Goal: Communication & Community: Share content

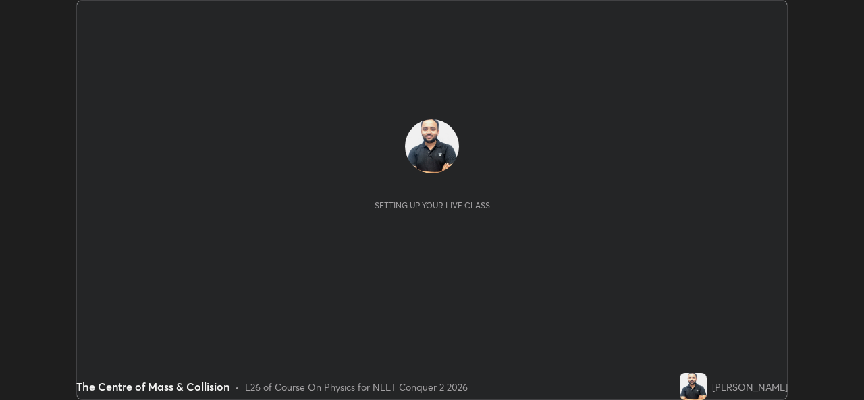
scroll to position [400, 863]
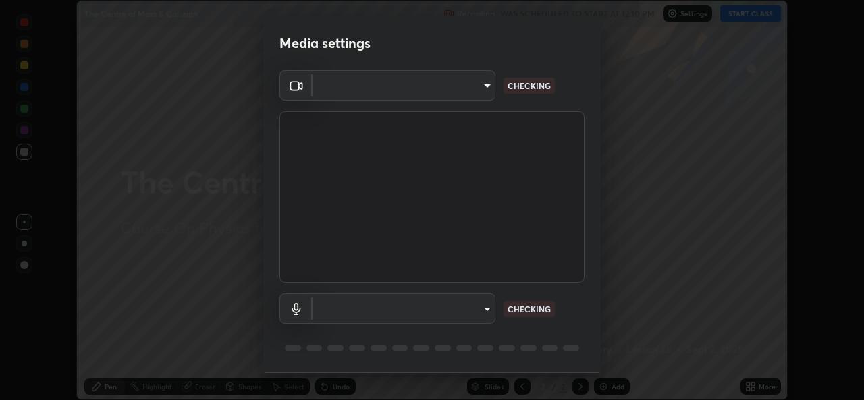
type input "49ae221ac10e7450fae1aa5d9d074b6745a4d7b76778b29691f85c0d3e1dda1d"
type input "communications"
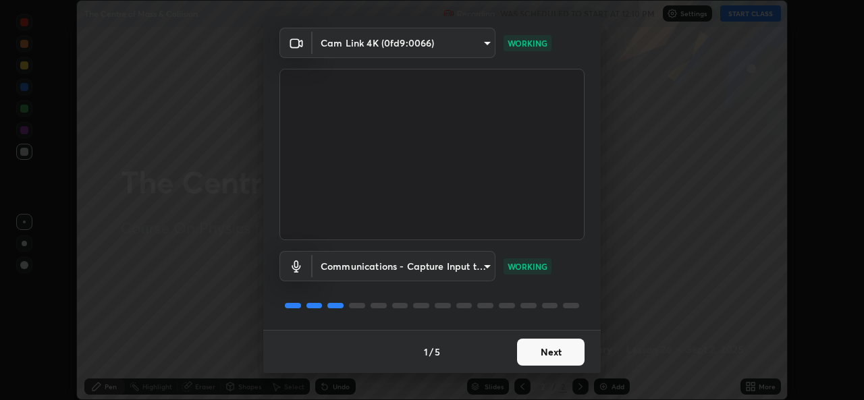
click at [559, 350] on button "Next" at bounding box center [550, 352] width 67 height 27
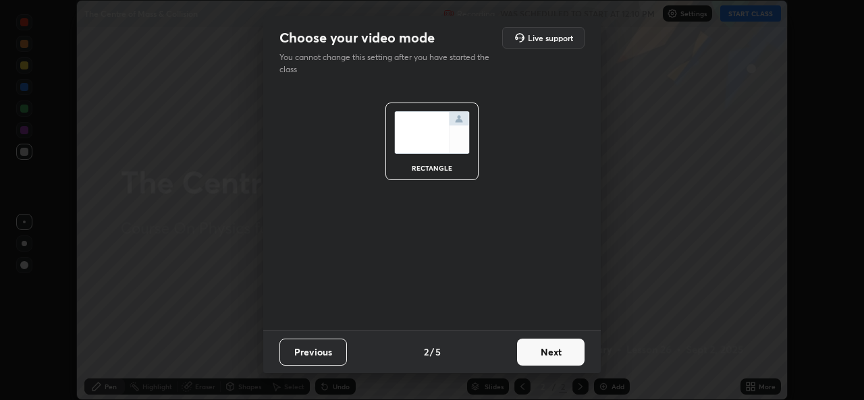
click at [567, 358] on button "Next" at bounding box center [550, 352] width 67 height 27
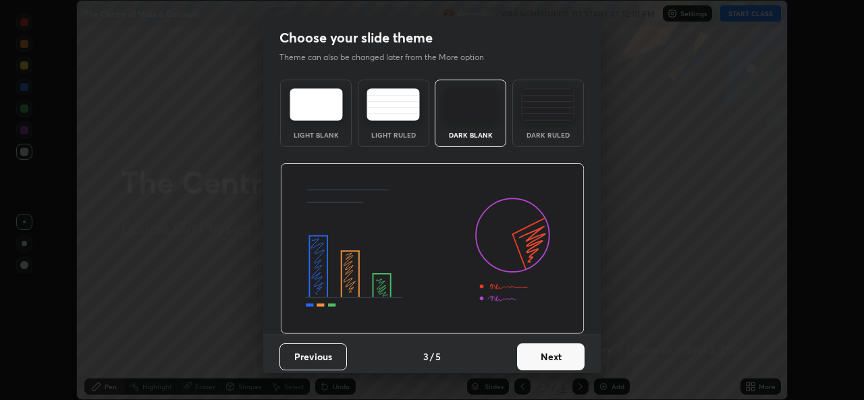
click at [561, 359] on button "Next" at bounding box center [550, 356] width 67 height 27
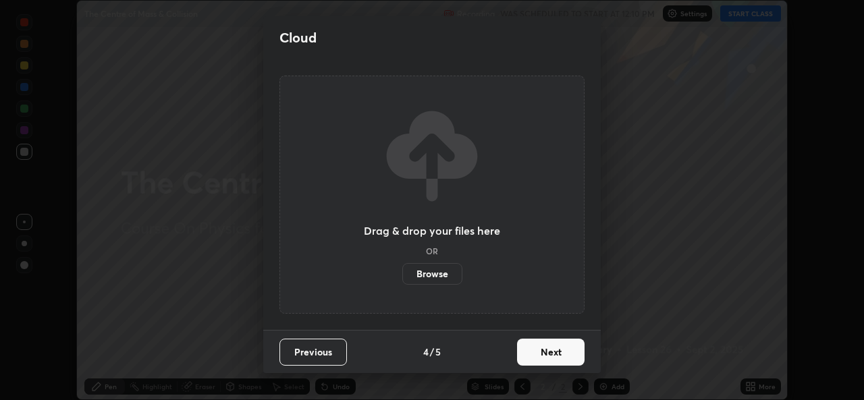
click at [558, 355] on button "Next" at bounding box center [550, 352] width 67 height 27
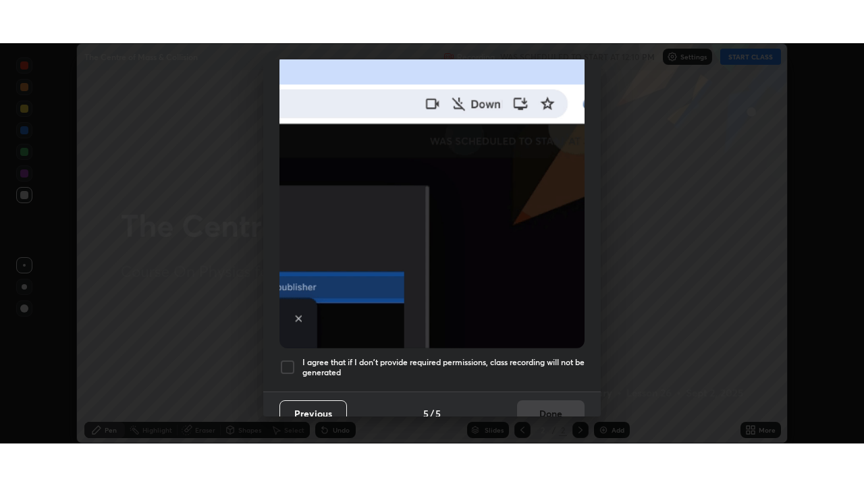
scroll to position [318, 0]
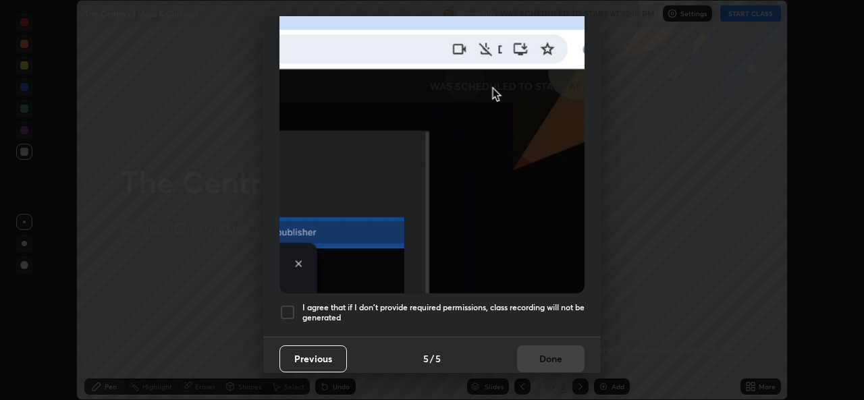
click at [290, 305] on div at bounding box center [287, 312] width 16 height 16
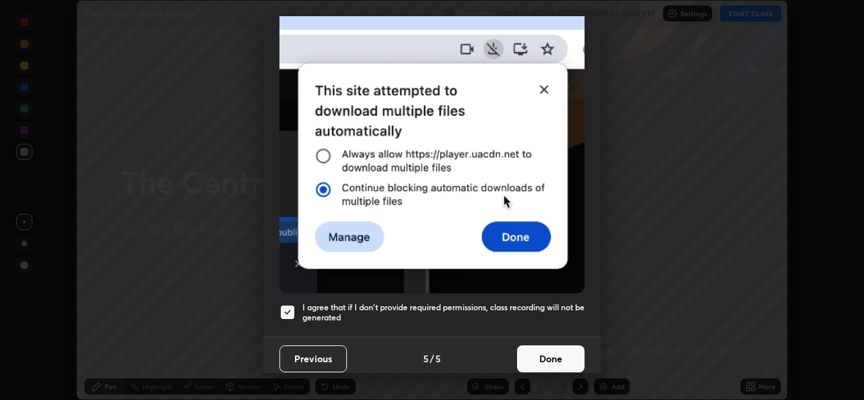
click at [543, 350] on button "Done" at bounding box center [550, 359] width 67 height 27
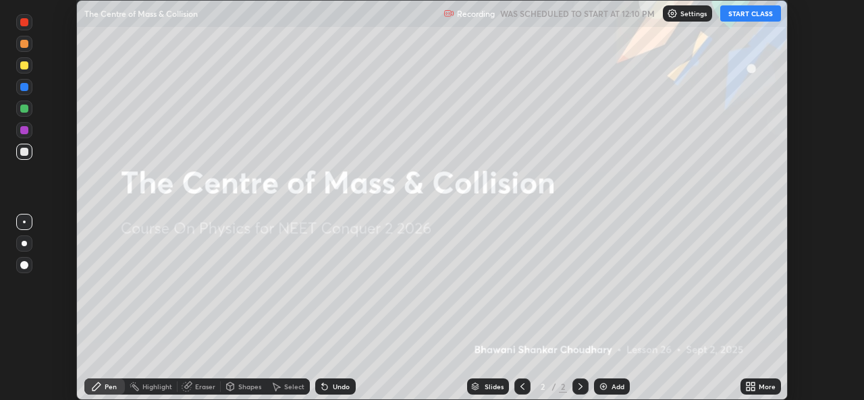
click at [753, 384] on icon at bounding box center [752, 384] width 3 height 3
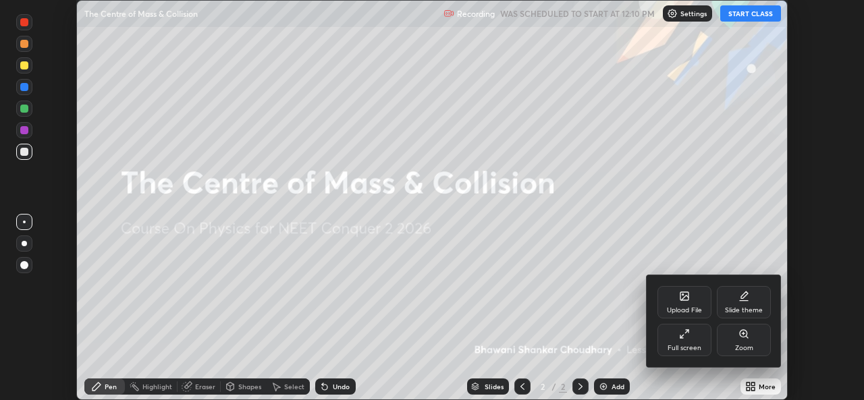
click at [688, 341] on div "Full screen" at bounding box center [684, 340] width 54 height 32
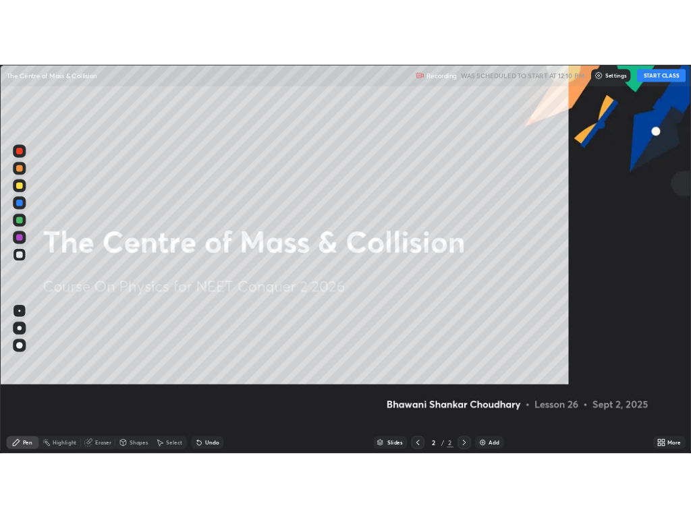
scroll to position [486, 864]
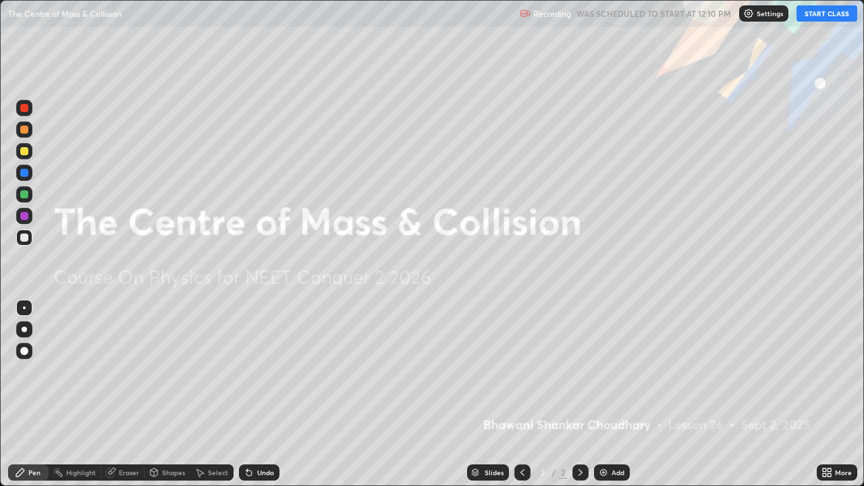
click at [833, 16] on button "START CLASS" at bounding box center [826, 13] width 61 height 16
click at [618, 400] on div "Add" at bounding box center [617, 472] width 13 height 7
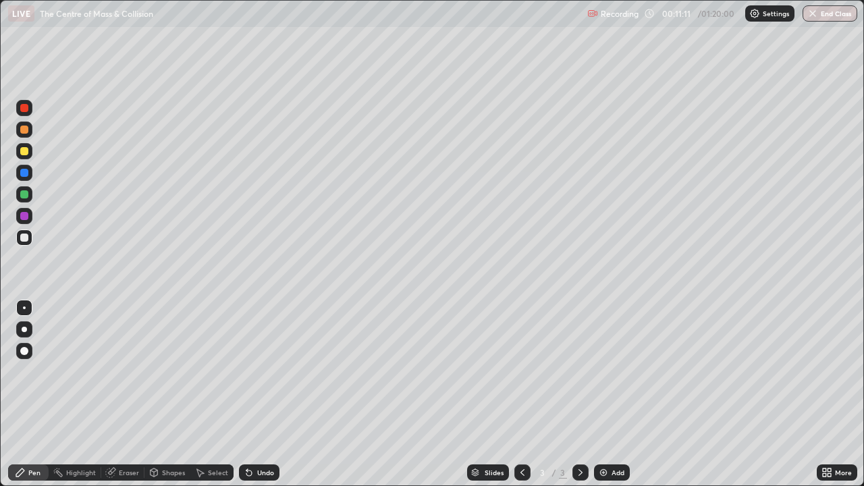
click at [127, 400] on div "Eraser" at bounding box center [129, 472] width 20 height 7
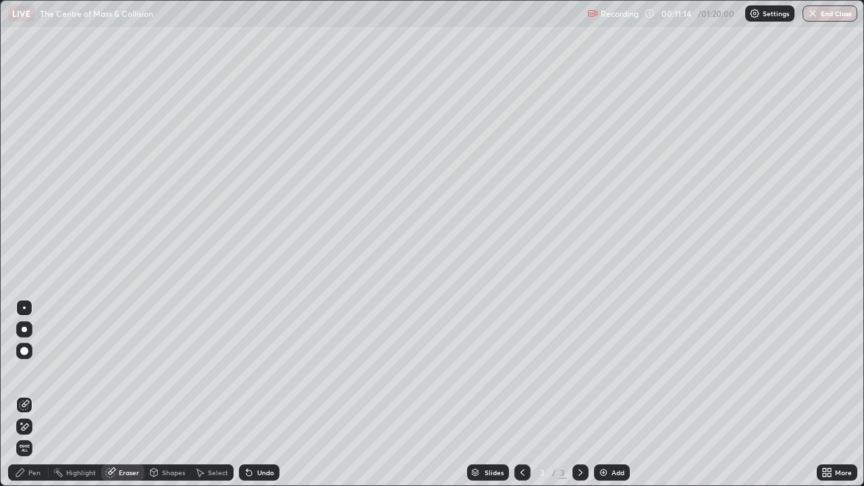
click at [31, 400] on div "Pen" at bounding box center [34, 472] width 12 height 7
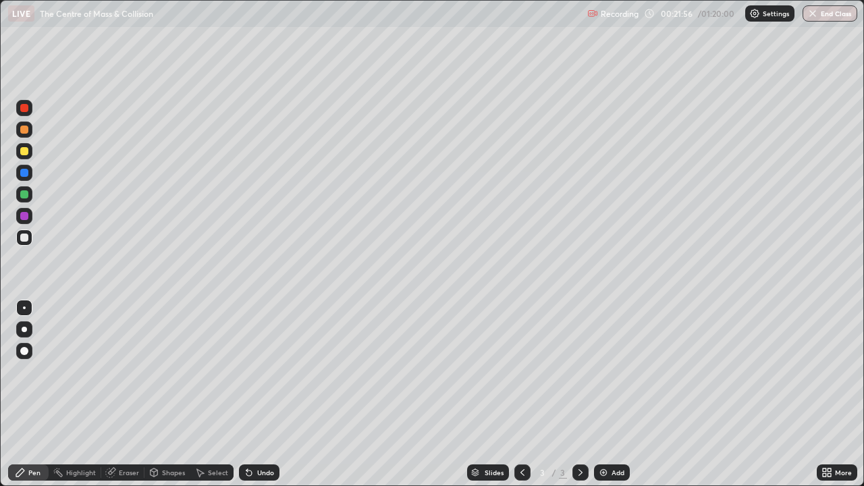
click at [119, 400] on div "Eraser" at bounding box center [122, 472] width 43 height 16
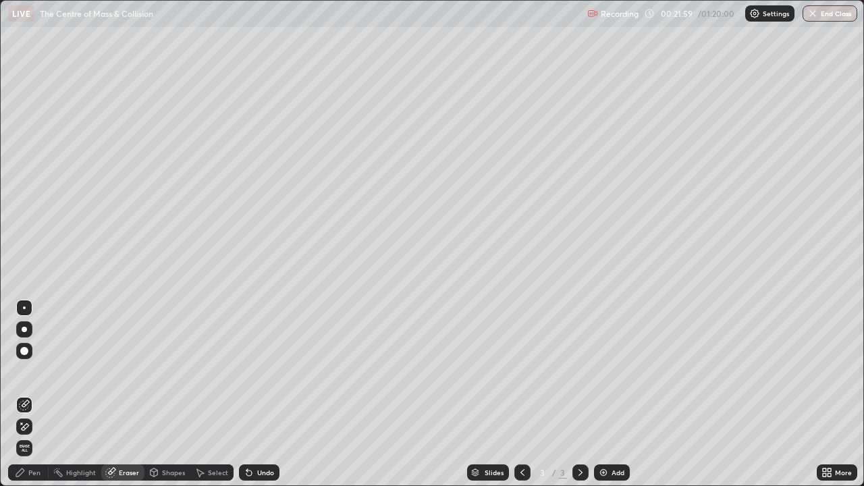
click at [33, 400] on div "Pen" at bounding box center [34, 472] width 12 height 7
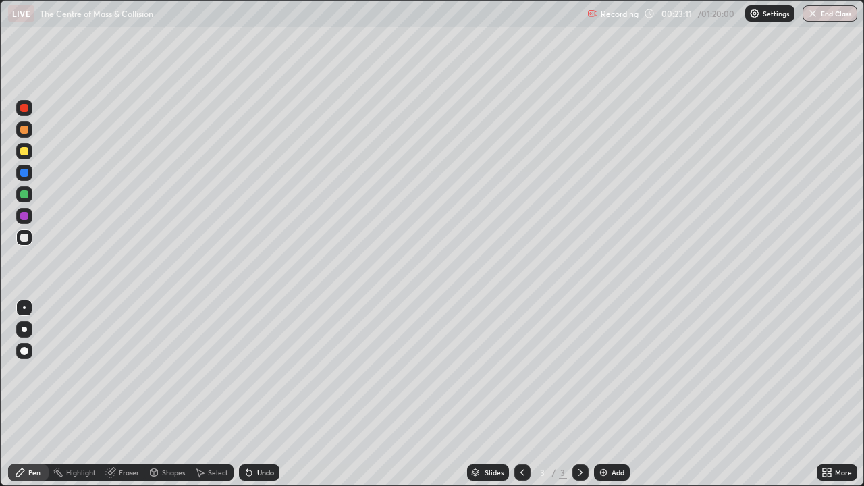
click at [127, 400] on div "Eraser" at bounding box center [129, 472] width 20 height 7
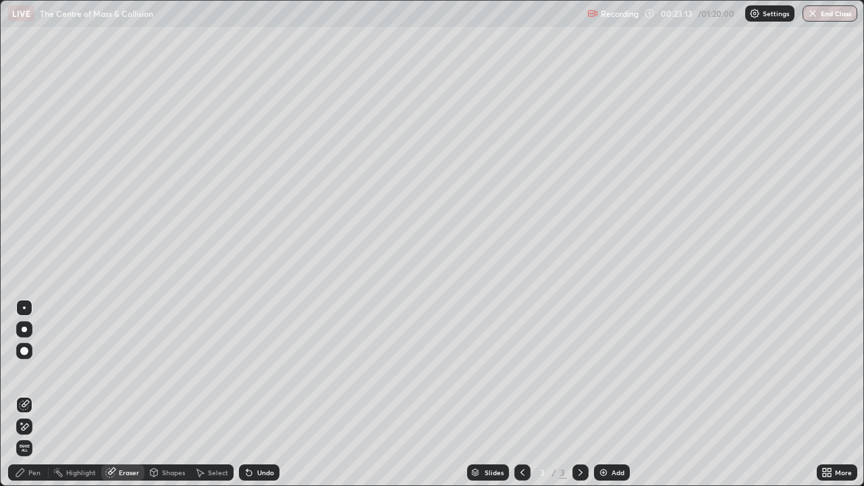
click at [30, 400] on div "Pen" at bounding box center [28, 472] width 40 height 16
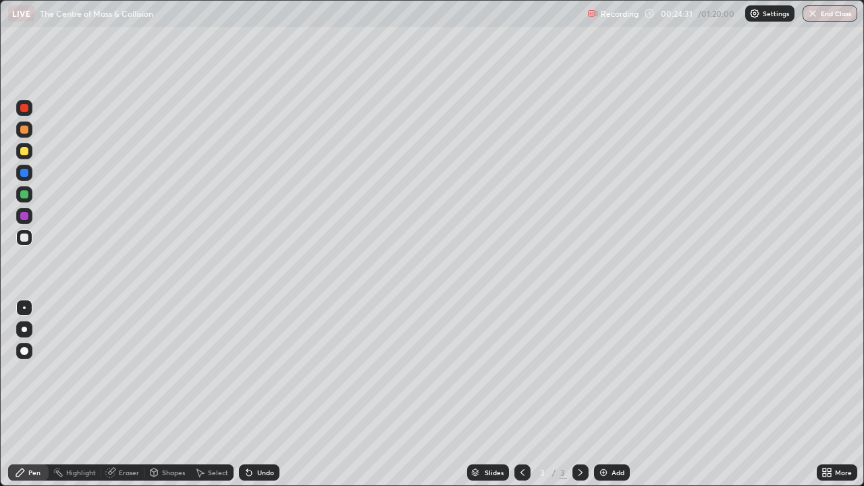
click at [611, 400] on div "Add" at bounding box center [617, 472] width 13 height 7
click at [613, 400] on div "Add" at bounding box center [617, 472] width 13 height 7
click at [130, 400] on div "Eraser" at bounding box center [129, 472] width 20 height 7
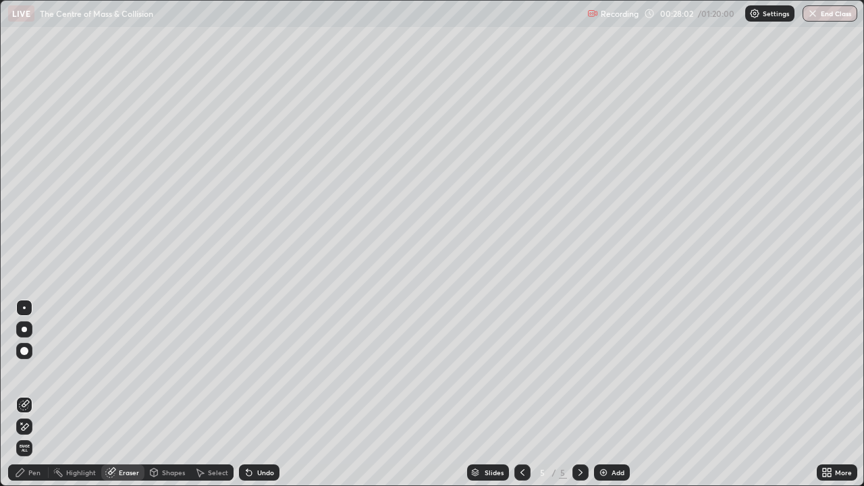
click at [39, 400] on div "Pen" at bounding box center [34, 472] width 12 height 7
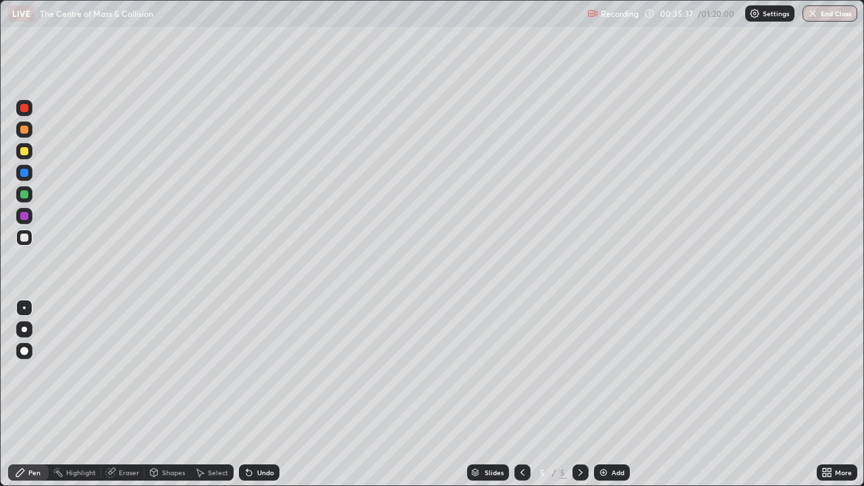
click at [168, 400] on div "Shapes" at bounding box center [167, 472] width 46 height 27
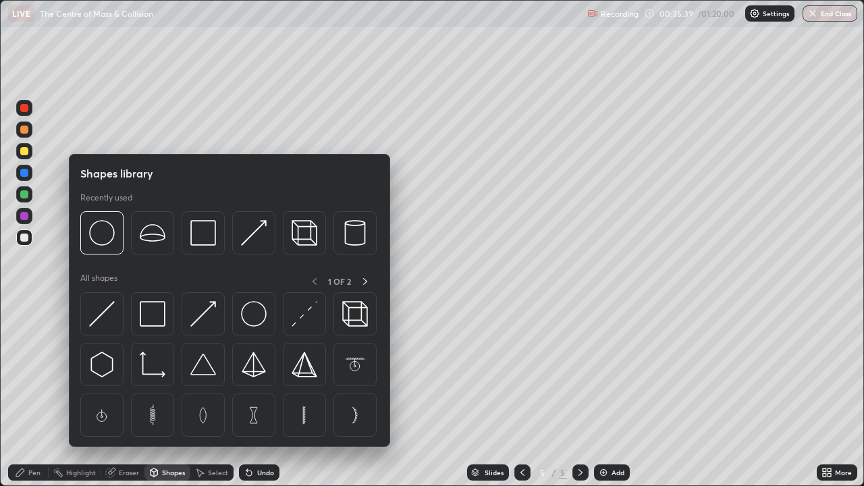
click at [24, 400] on icon at bounding box center [20, 472] width 11 height 11
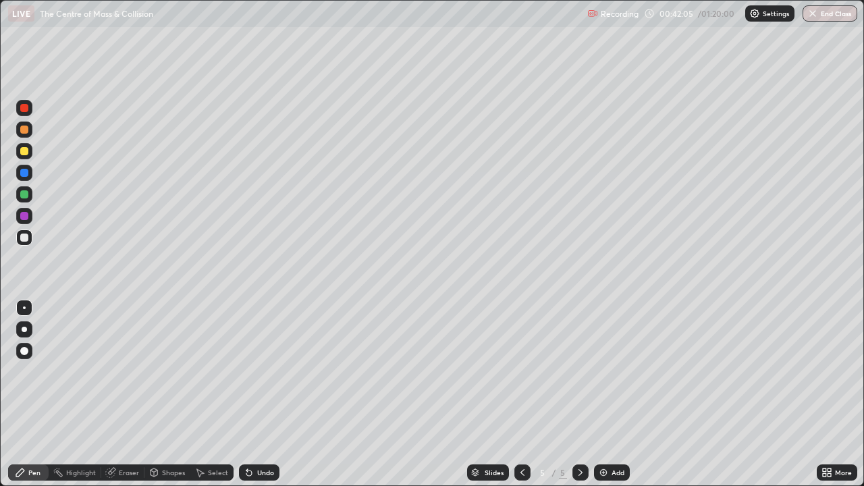
click at [606, 400] on img at bounding box center [603, 472] width 11 height 11
click at [579, 400] on icon at bounding box center [580, 472] width 11 height 11
click at [523, 400] on icon at bounding box center [522, 472] width 11 height 11
click at [578, 400] on icon at bounding box center [580, 472] width 4 height 7
click at [611, 400] on div "Add" at bounding box center [617, 472] width 13 height 7
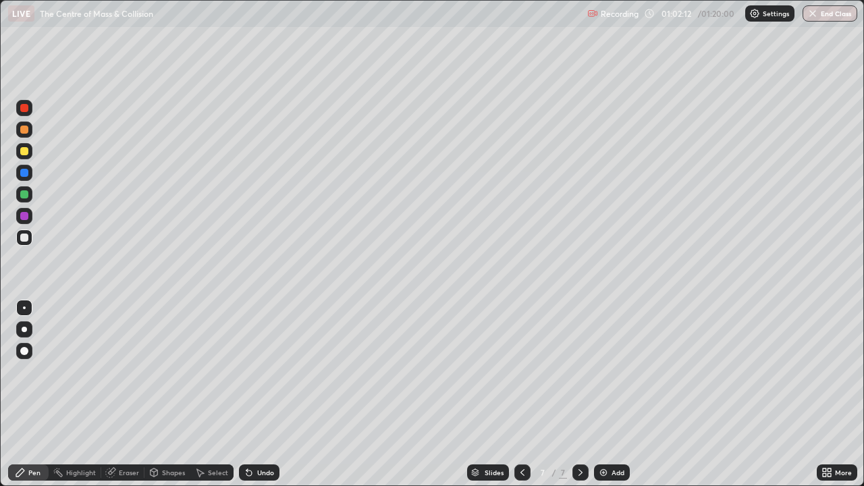
click at [605, 400] on img at bounding box center [603, 472] width 11 height 11
click at [257, 400] on div "Undo" at bounding box center [265, 472] width 17 height 7
click at [830, 15] on button "End Class" at bounding box center [829, 13] width 55 height 16
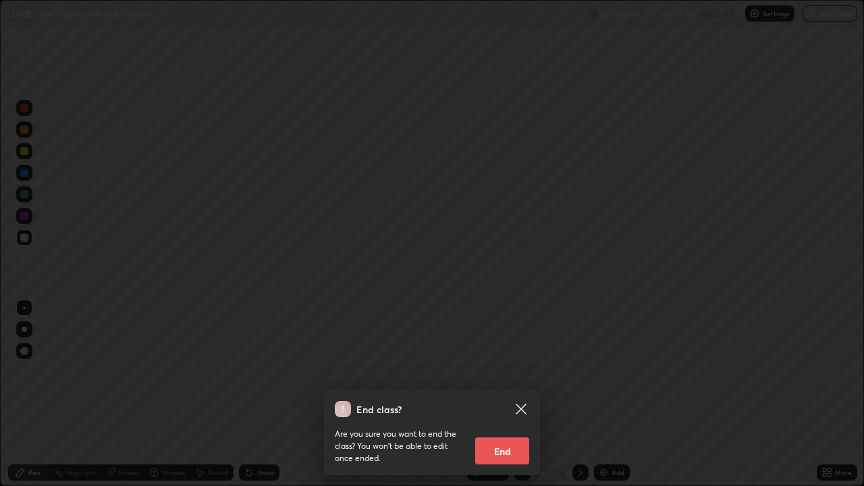
click at [507, 400] on button "End" at bounding box center [502, 450] width 54 height 27
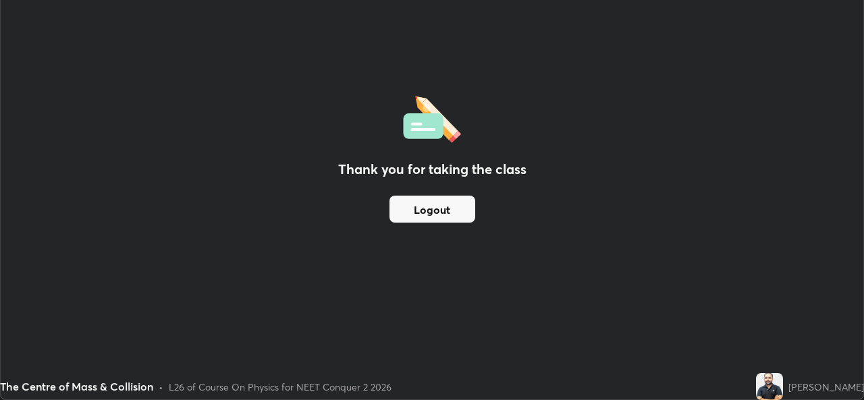
scroll to position [67083, 66619]
